Goal: Check status: Check status

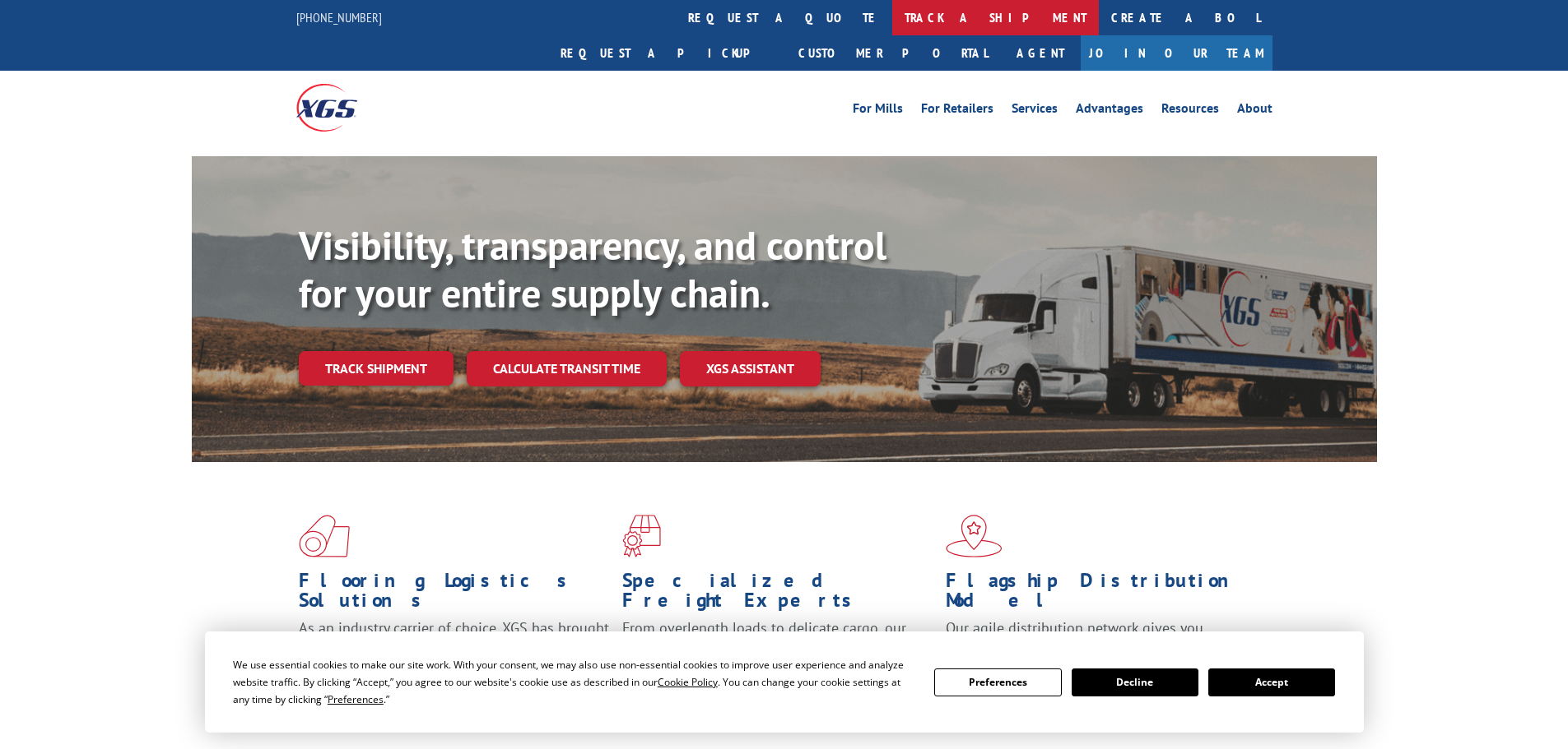
click at [892, 17] on link "track a shipment" at bounding box center [995, 18] width 207 height 35
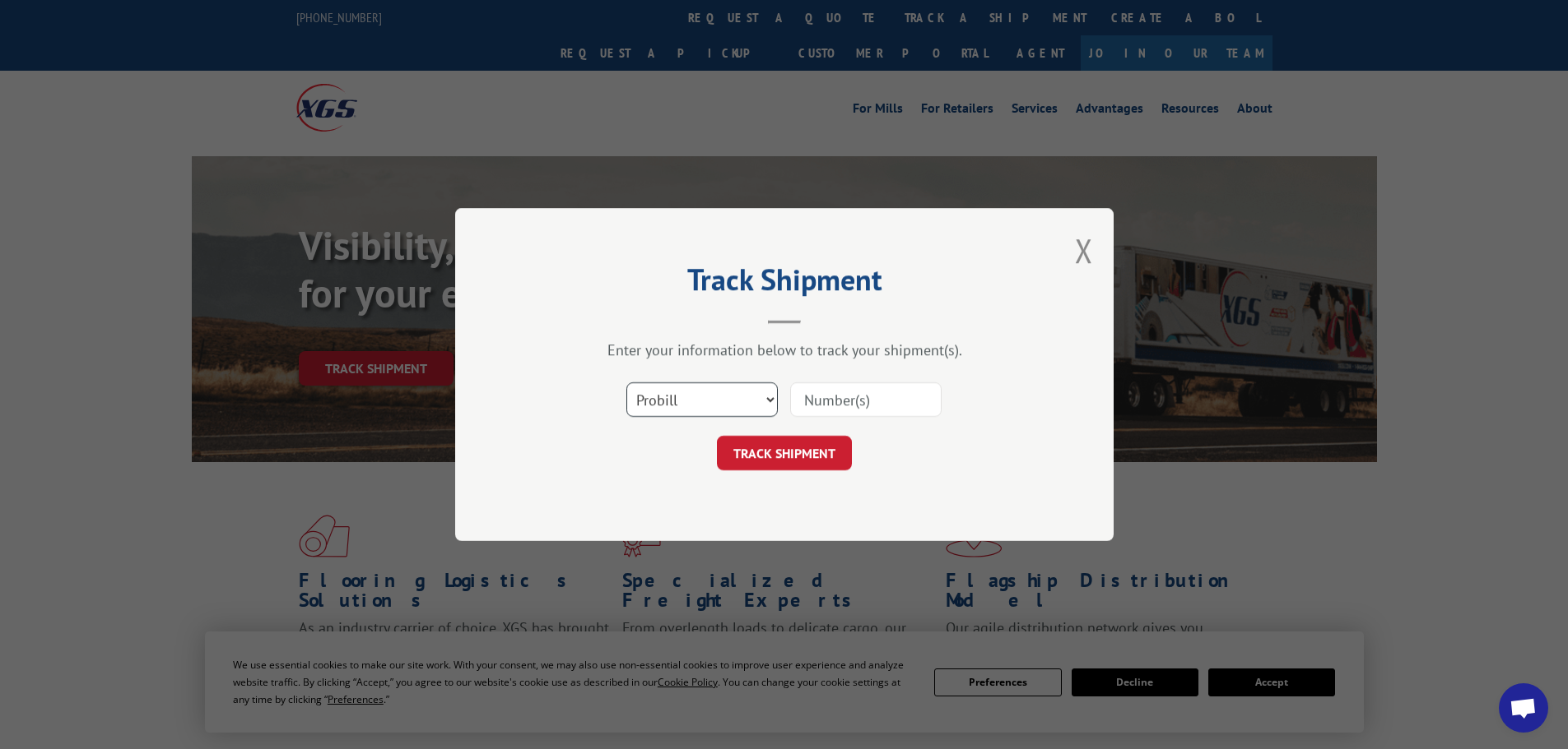
drag, startPoint x: 711, startPoint y: 410, endPoint x: 721, endPoint y: 410, distance: 10.0
click at [711, 410] on select "Select category... Probill BOL PO" at bounding box center [701, 400] width 151 height 34
click at [839, 394] on input at bounding box center [865, 400] width 151 height 34
paste input "484153499408"
type input "484153499408"
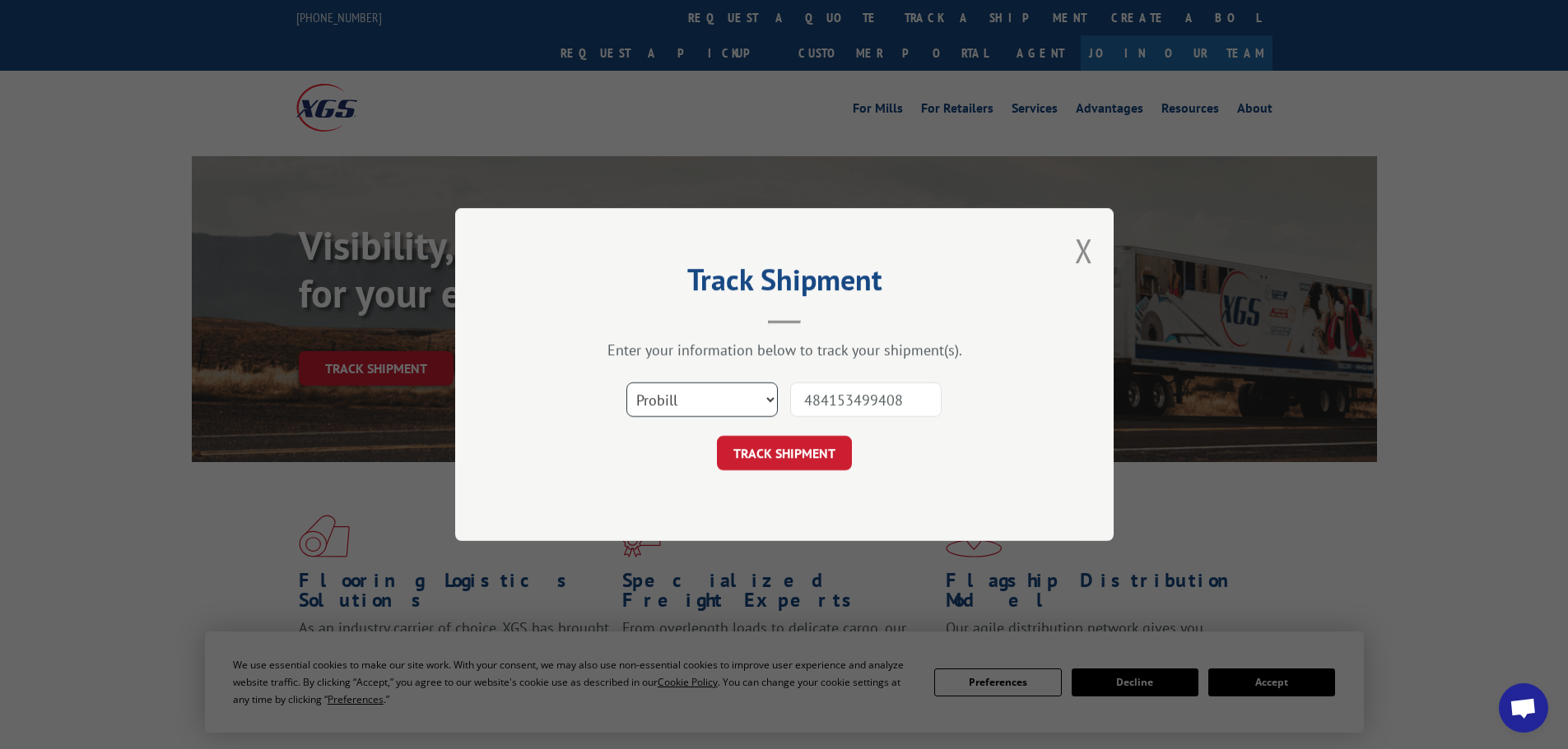
click at [675, 396] on select "Select category... Probill BOL PO" at bounding box center [701, 400] width 151 height 34
select select "bol"
click at [626, 383] on select "Select category... Probill BOL PO" at bounding box center [701, 400] width 151 height 34
click at [771, 464] on button "TRACK SHIPMENT" at bounding box center [784, 452] width 135 height 34
